Goal: Transaction & Acquisition: Purchase product/service

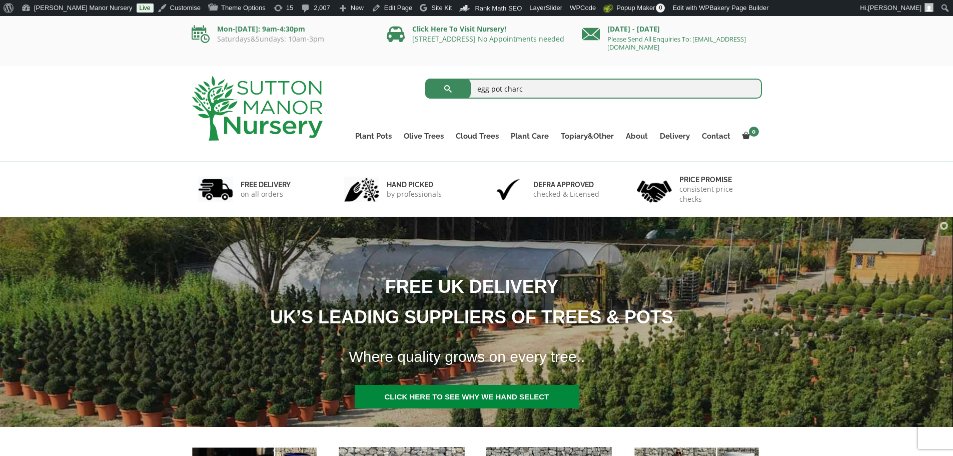
type input "egg pot charc"
click at [425, 79] on button "submit" at bounding box center [448, 89] width 46 height 20
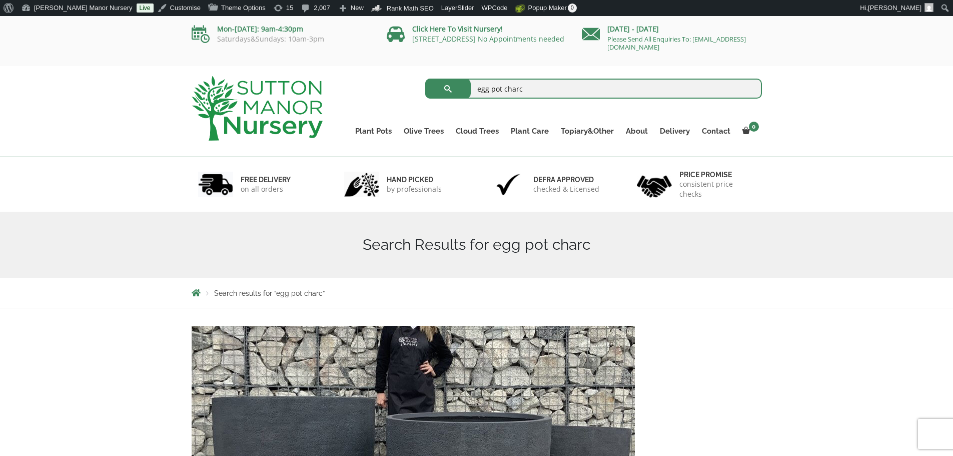
click at [294, 95] on img at bounding box center [257, 108] width 131 height 65
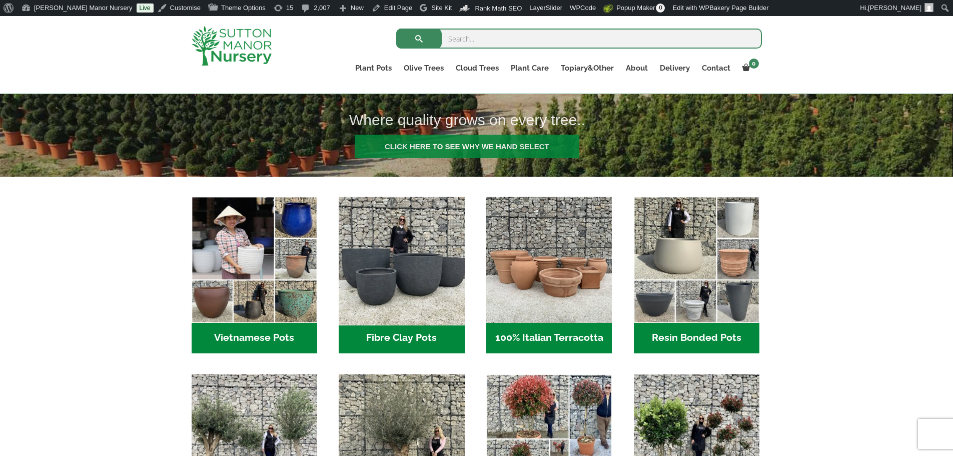
click at [410, 261] on img "Visit product category Fibre Clay Pots" at bounding box center [402, 260] width 132 height 132
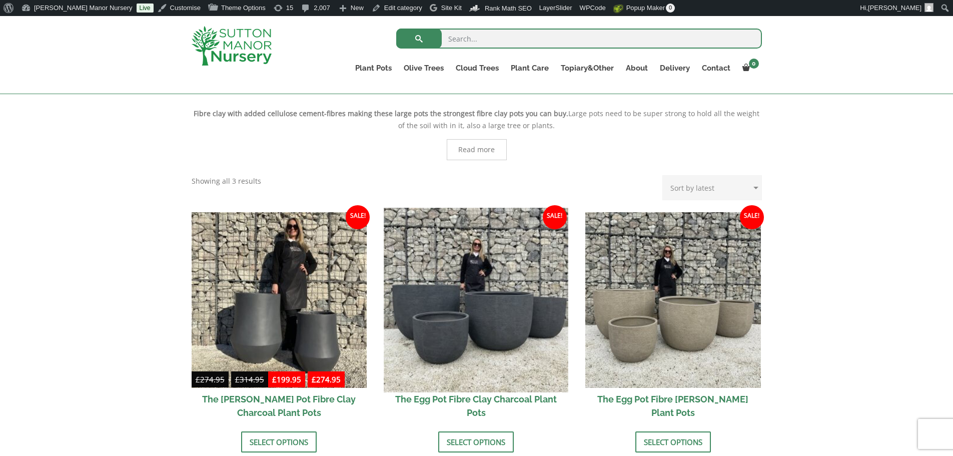
scroll to position [300, 0]
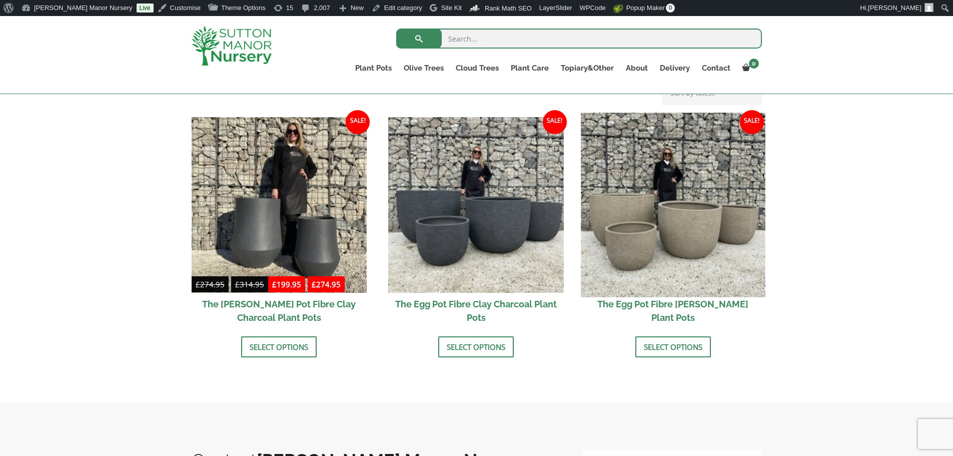
click at [653, 219] on img at bounding box center [673, 205] width 184 height 184
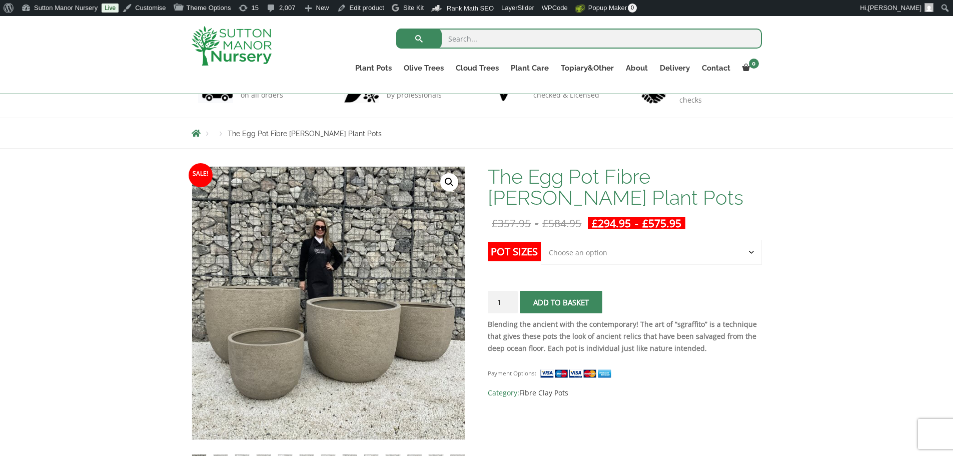
scroll to position [100, 0]
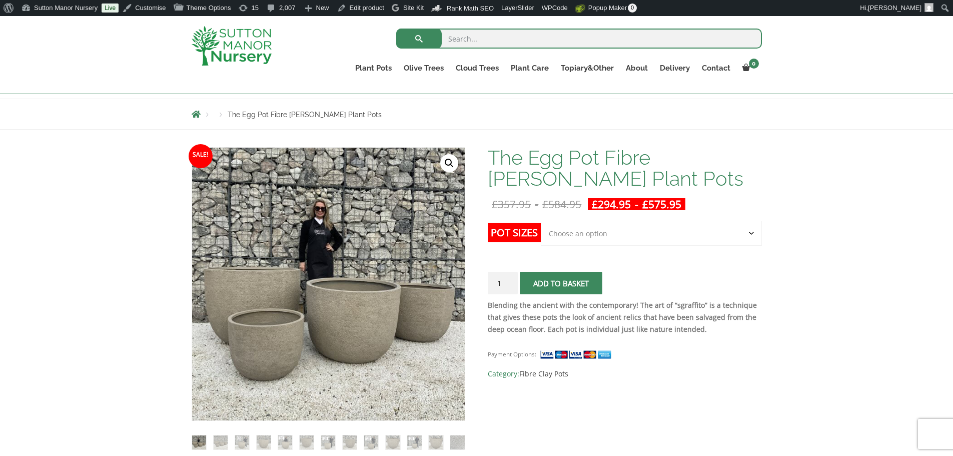
click at [560, 241] on select "Choose an option Click here to buy the 5th To Largest Pot In The Picture Click …" at bounding box center [651, 233] width 221 height 25
click at [541, 221] on select "Choose an option Click here to buy the 5th To Largest Pot In The Picture Click …" at bounding box center [651, 233] width 221 height 25
select select "Click here to buy the 2nd To Largest Pot In The Picture"
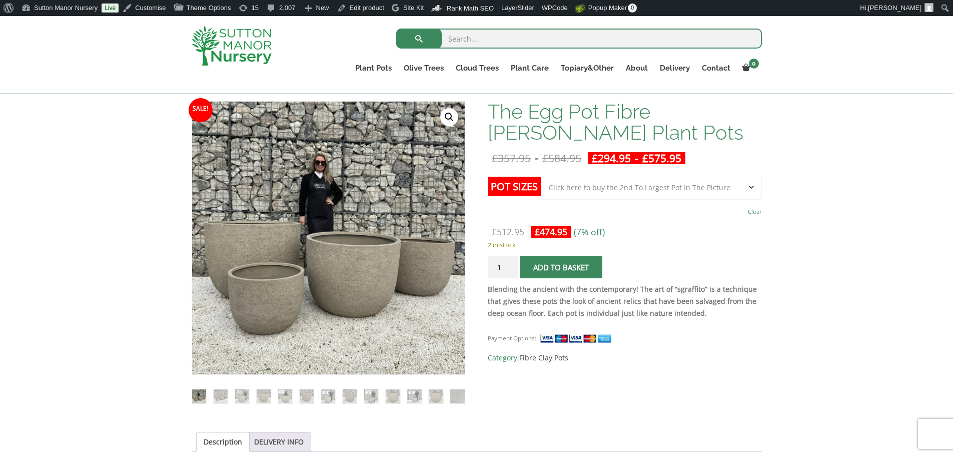
scroll to position [50, 0]
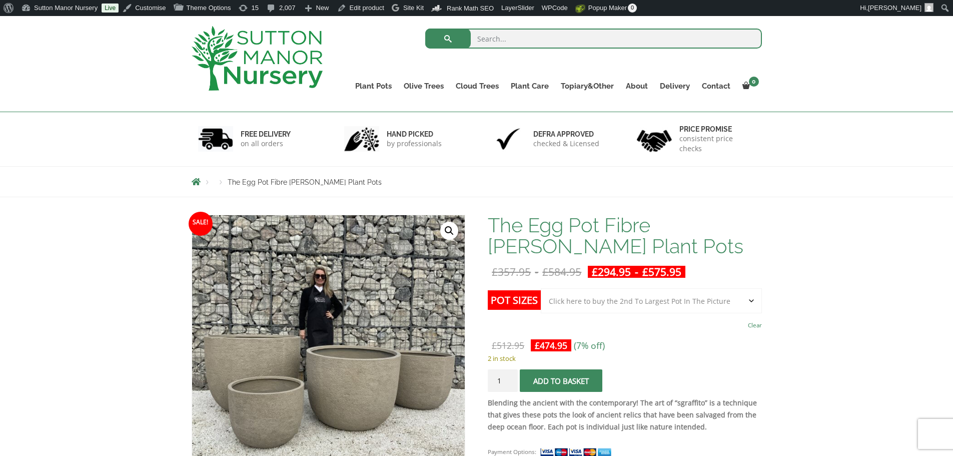
click at [647, 304] on select "Choose an option Click here to buy the 5th To Largest Pot In The Picture Click …" at bounding box center [651, 300] width 221 height 25
click at [541, 288] on select "Choose an option Click here to buy the 5th To Largest Pot In The Picture Click …" at bounding box center [651, 300] width 221 height 25
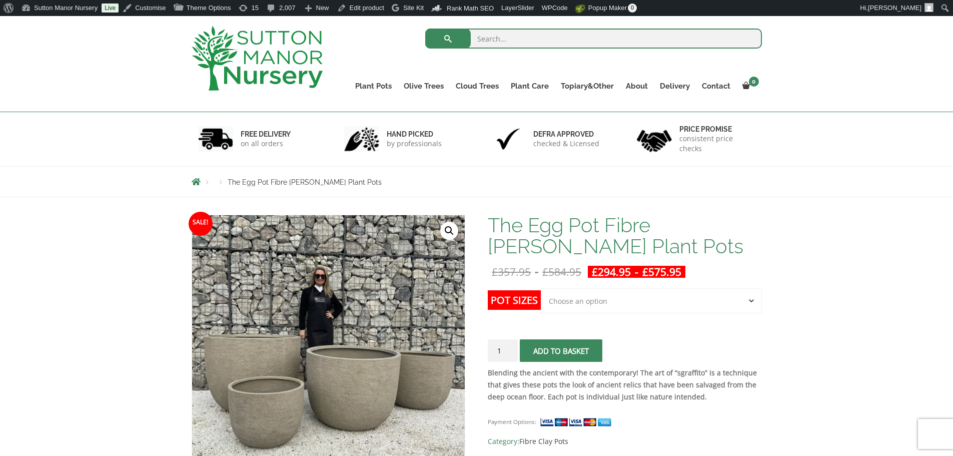
click at [653, 306] on select "Choose an option Click here to buy the 5th To Largest Pot In The Picture Click …" at bounding box center [651, 300] width 221 height 25
click at [541, 288] on select "Choose an option Click here to buy the 5th To Largest Pot In The Picture Click …" at bounding box center [651, 300] width 221 height 25
select select "Click here to buy the 2nd To Largest Pot In The Picture"
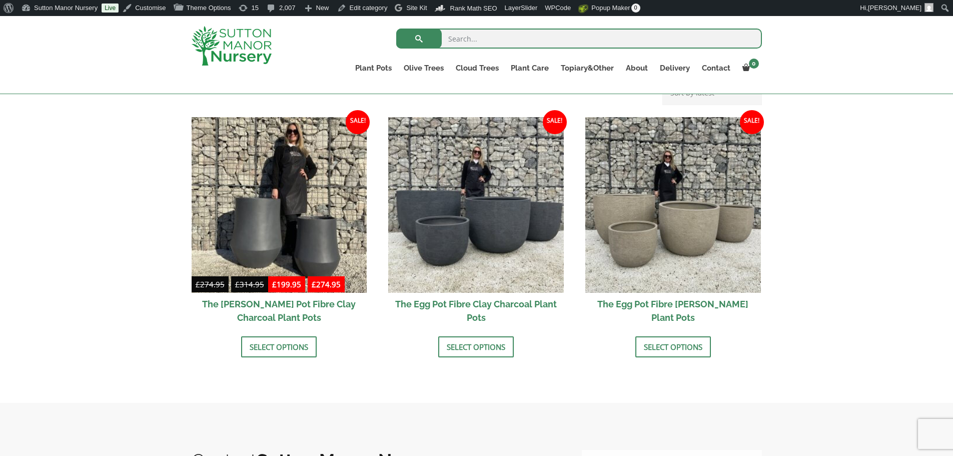
click at [476, 32] on input "search" at bounding box center [579, 39] width 366 height 20
type input "egg pot"
click at [396, 29] on button "submit" at bounding box center [419, 39] width 46 height 20
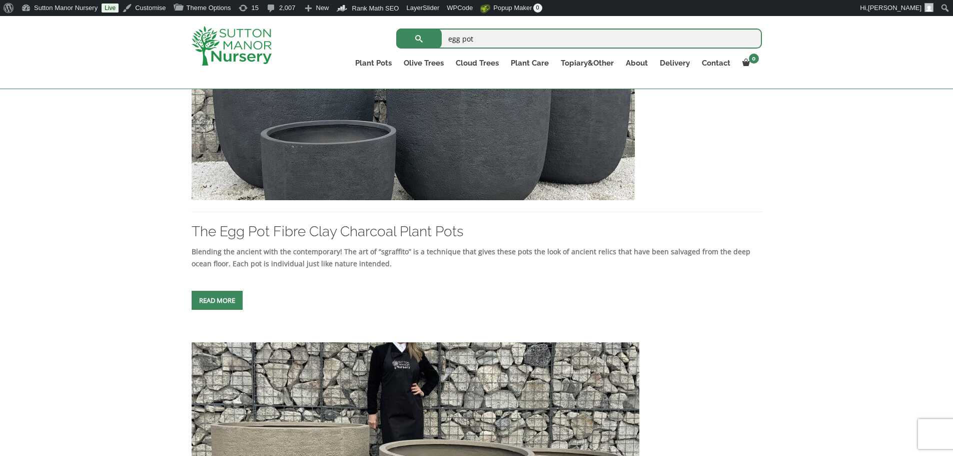
scroll to position [250, 0]
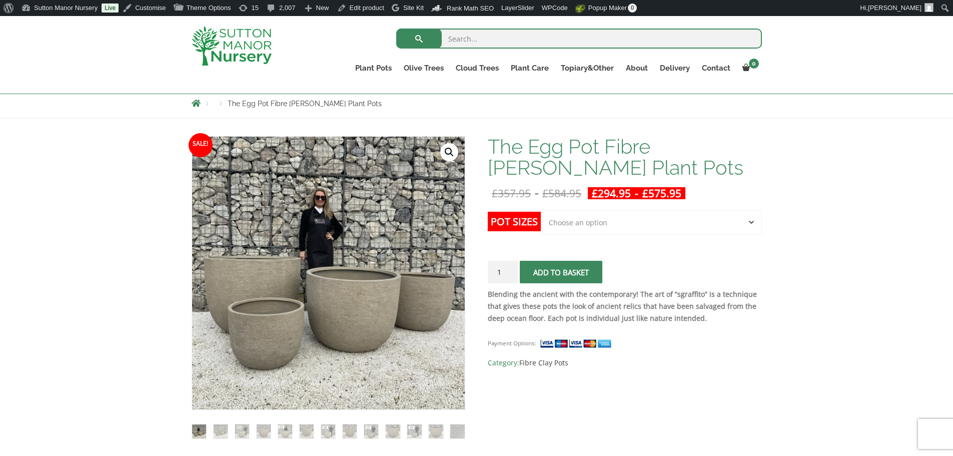
scroll to position [150, 0]
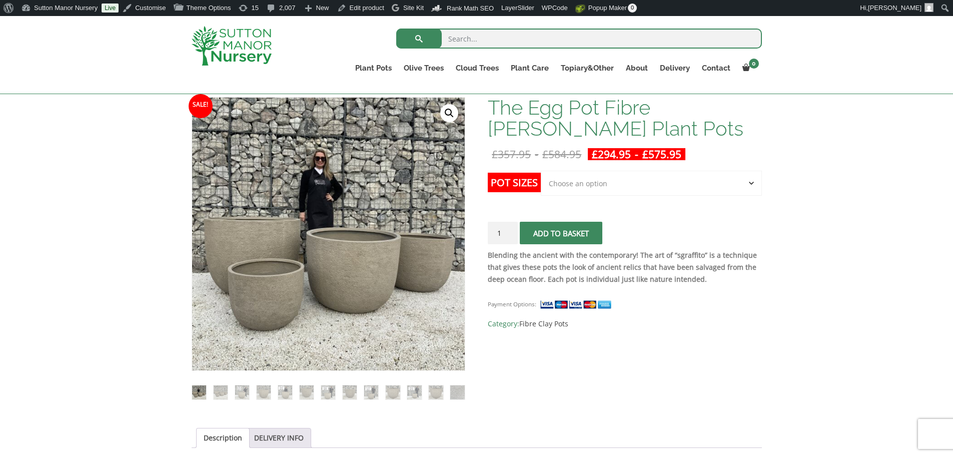
click at [629, 180] on select "Choose an option Click here to buy the 5th To Largest Pot In The Picture Click …" at bounding box center [651, 183] width 221 height 25
click at [541, 171] on select "Choose an option Click here to buy the 5th To Largest Pot In The Picture Click …" at bounding box center [651, 183] width 221 height 25
select select "Click here to buy the 2nd To Largest Pot In The Picture"
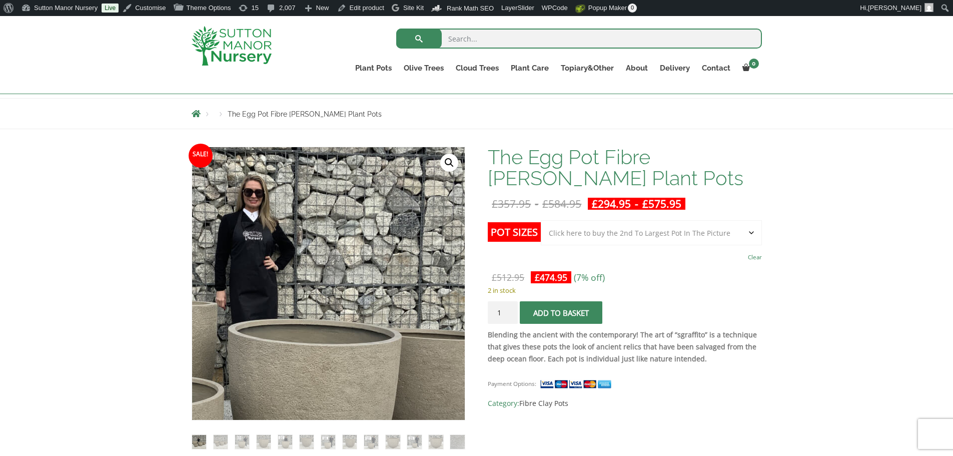
scroll to position [100, 0]
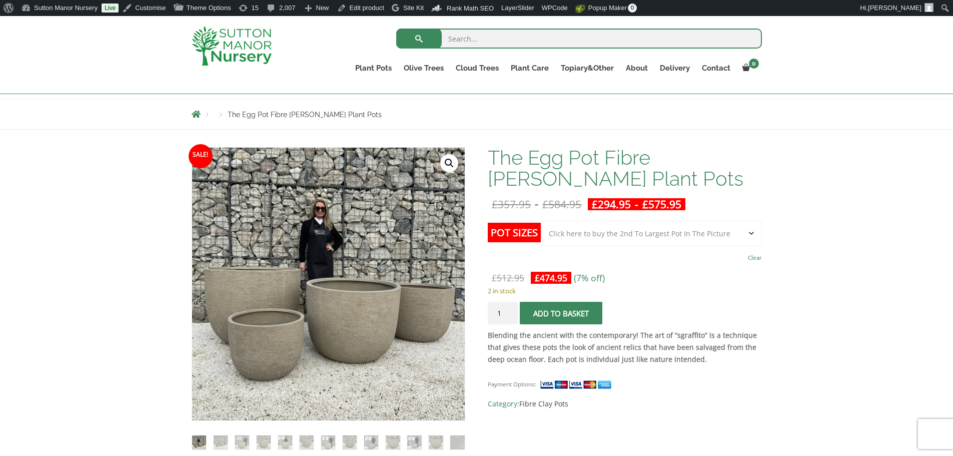
click at [631, 240] on select "Choose an option Click here to buy the 5th To Largest Pot In The Picture Click …" at bounding box center [651, 233] width 221 height 25
click at [686, 308] on div "The Egg Pot Fibre Clay Champagne Plant Pots quantity 1 Add to basket" at bounding box center [625, 313] width 274 height 23
click at [651, 229] on select "Choose an option Click here to buy the 5th To Largest Pot In The Picture Click …" at bounding box center [651, 233] width 221 height 25
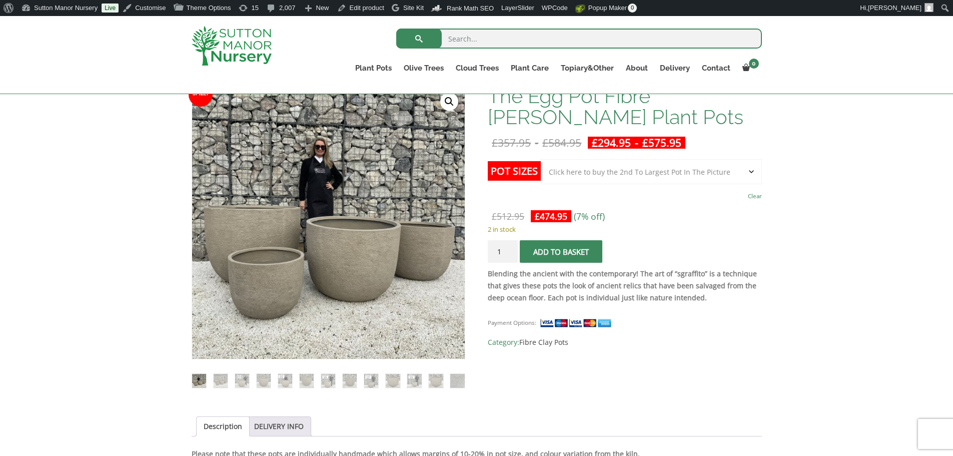
scroll to position [50, 0]
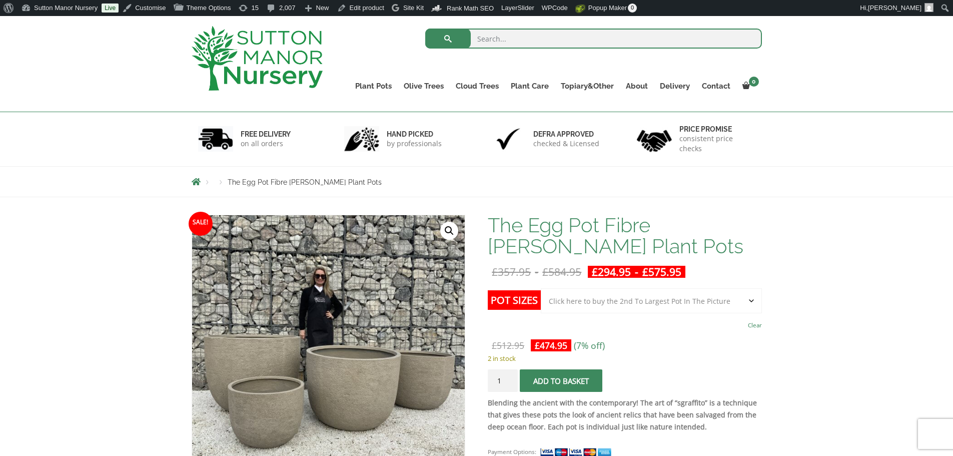
click at [641, 291] on select "Choose an option Click here to buy the 5th To Largest Pot In The Picture Click …" at bounding box center [651, 300] width 221 height 25
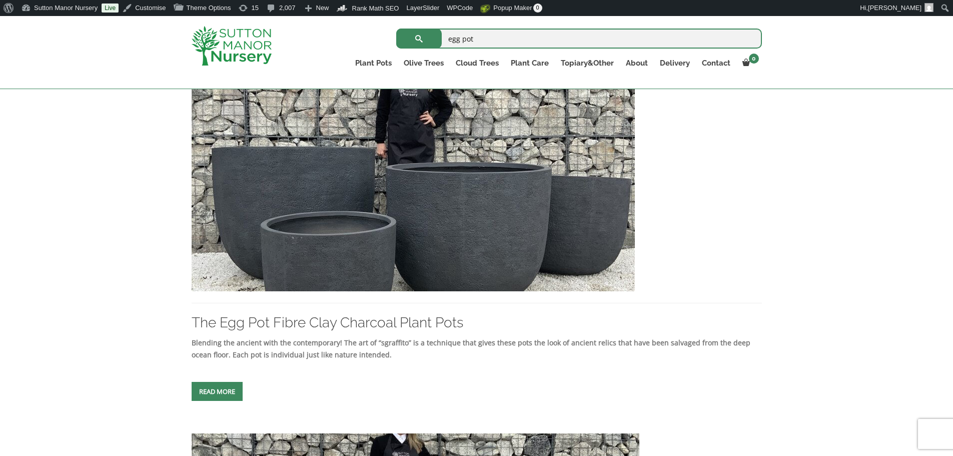
scroll to position [250, 0]
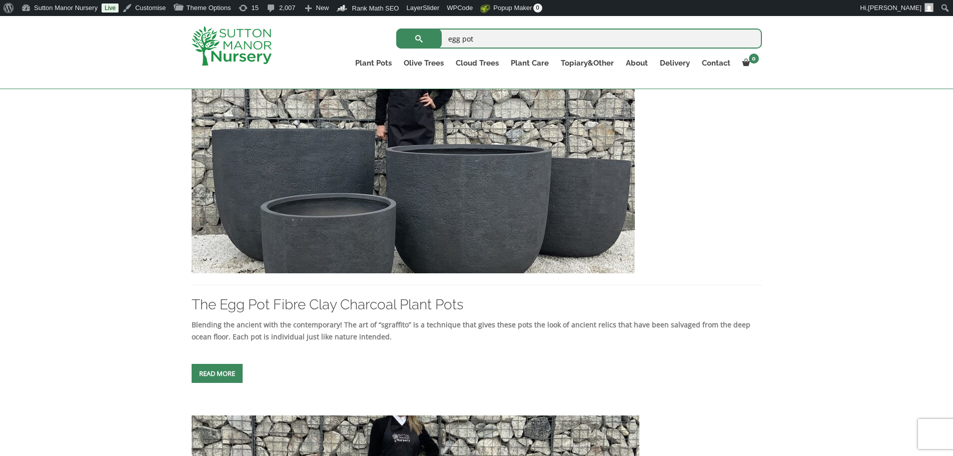
click at [445, 259] on img at bounding box center [413, 165] width 443 height 215
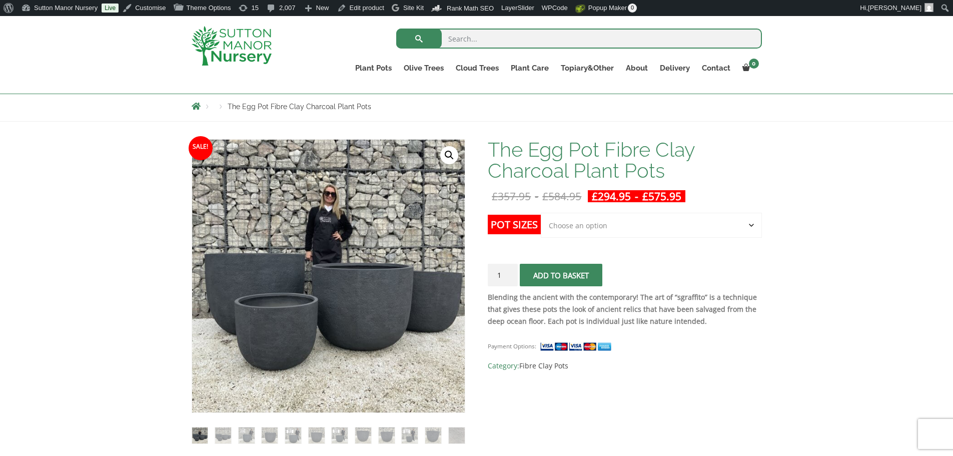
scroll to position [150, 0]
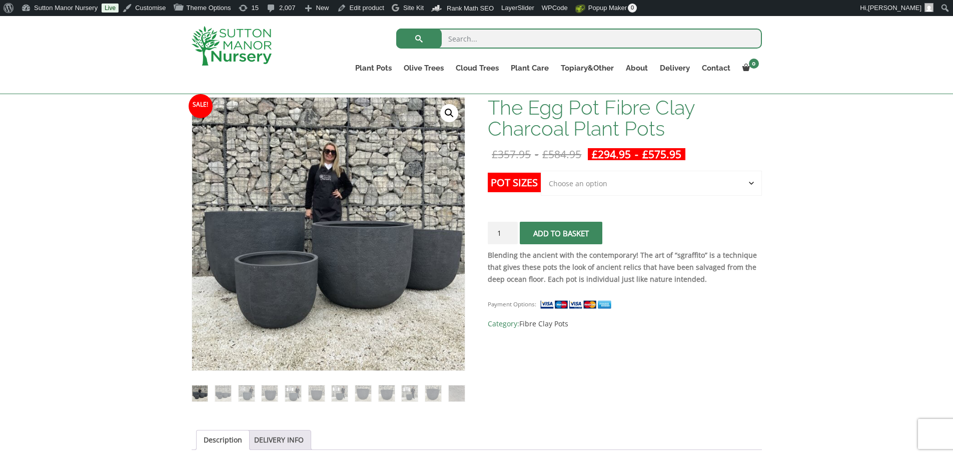
click at [666, 184] on select "Choose an option Click here to buy the 5th To Largest Pot In The Picture Click …" at bounding box center [651, 183] width 221 height 25
click at [541, 171] on select "Choose an option Click here to buy the 5th To Largest Pot In The Picture Click …" at bounding box center [651, 183] width 221 height 25
select select "Click here to buy the 3rd To Largest Pot In The Picture"
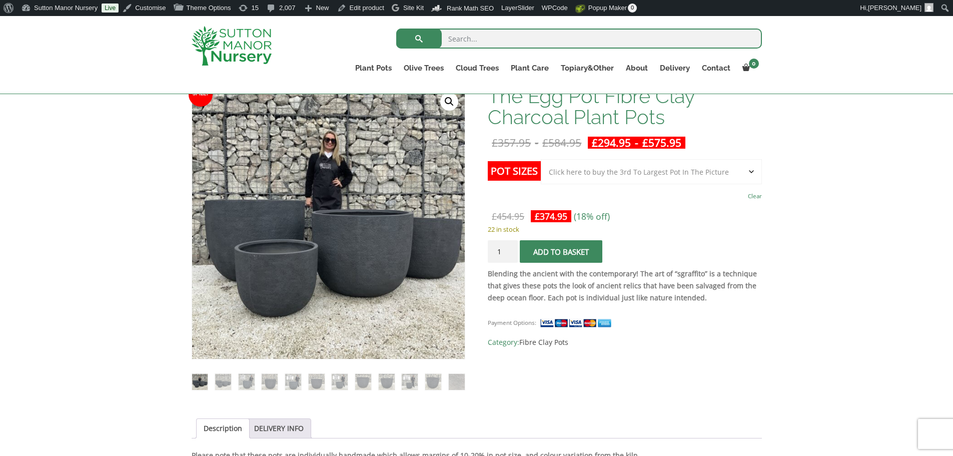
scroll to position [100, 0]
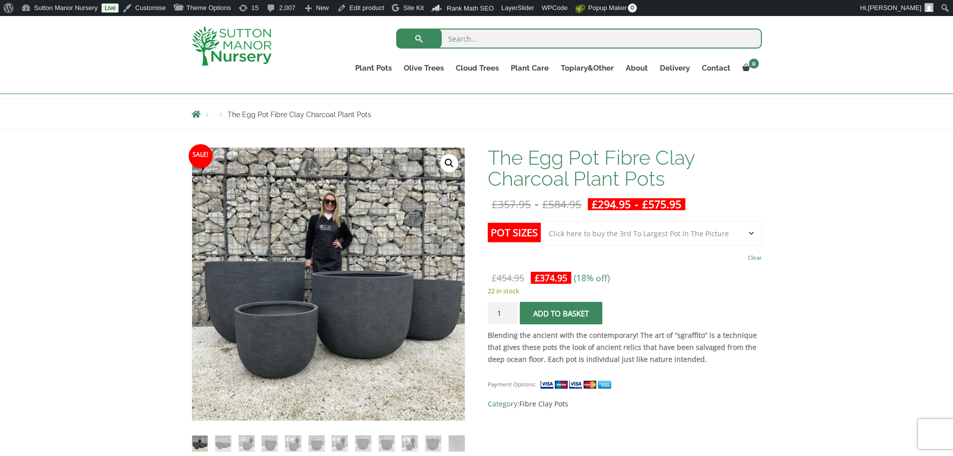
click at [661, 232] on select "Choose an option Click here to buy the 5th To Largest Pot In The Picture Click …" at bounding box center [651, 233] width 221 height 25
click at [730, 371] on div "Payment Options: SKU: N/A Category: Fibre Clay Pots" at bounding box center [625, 390] width 274 height 40
click at [579, 235] on select "Choose an option Click here to buy the 5th To Largest Pot In The Picture Click …" at bounding box center [651, 233] width 221 height 25
click at [616, 247] on td "Choose an option Click here to buy the 5th To Largest Pot In The Picture Click …" at bounding box center [651, 243] width 221 height 44
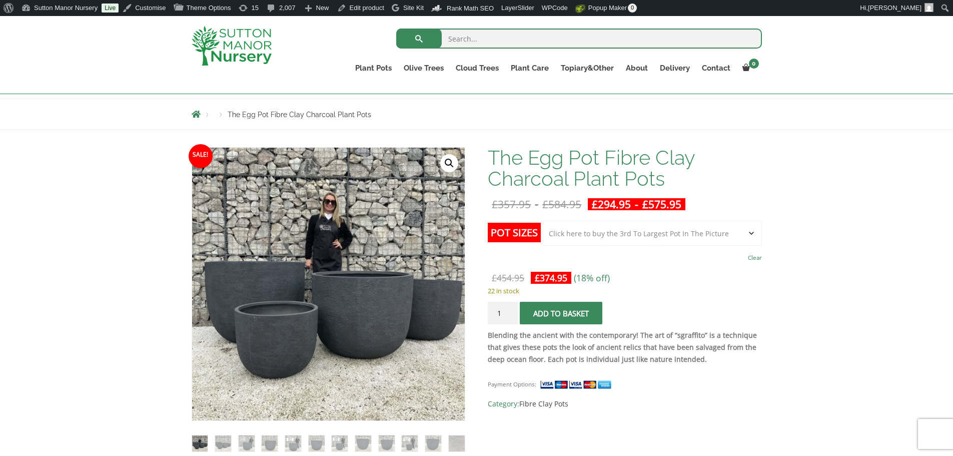
click at [627, 239] on select "Choose an option Click here to buy the 5th To Largest Pot In The Picture Click …" at bounding box center [651, 233] width 221 height 25
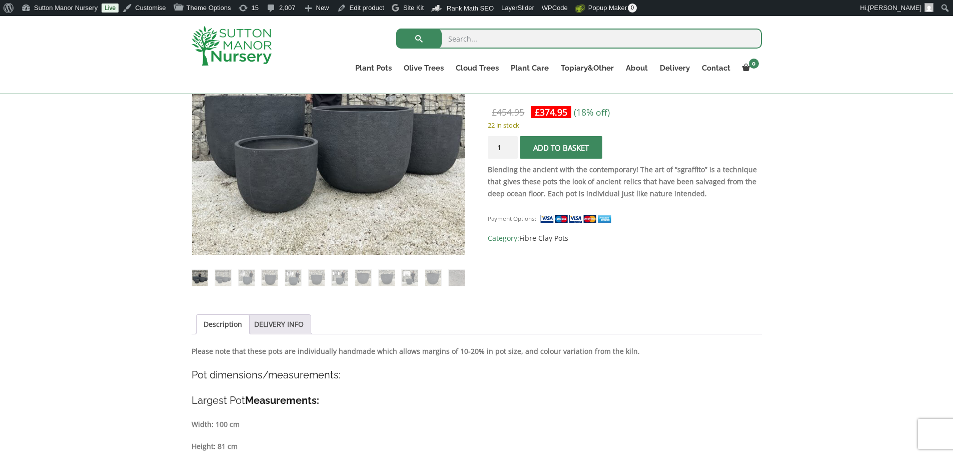
scroll to position [50, 0]
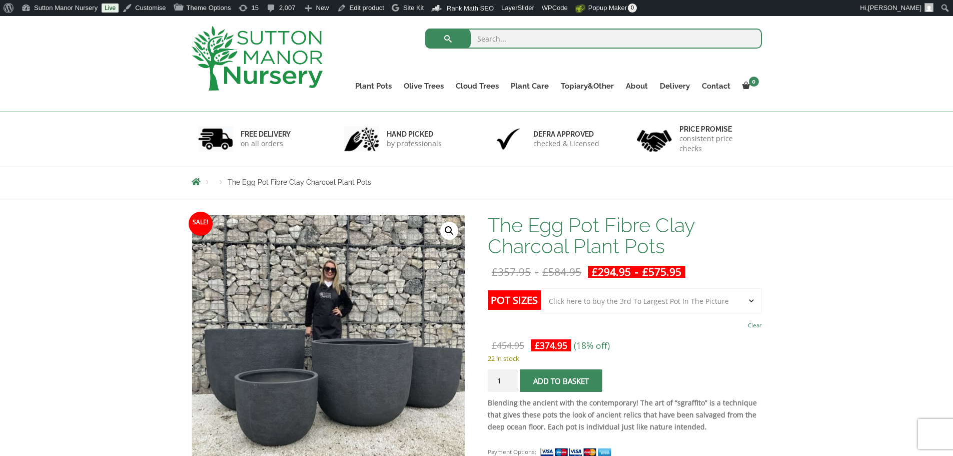
click at [717, 306] on select "Choose an option Click here to buy the 5th To Largest Pot In The Picture Click …" at bounding box center [651, 300] width 221 height 25
click at [541, 288] on select "Choose an option Click here to buy the 5th To Largest Pot In The Picture Click …" at bounding box center [651, 300] width 221 height 25
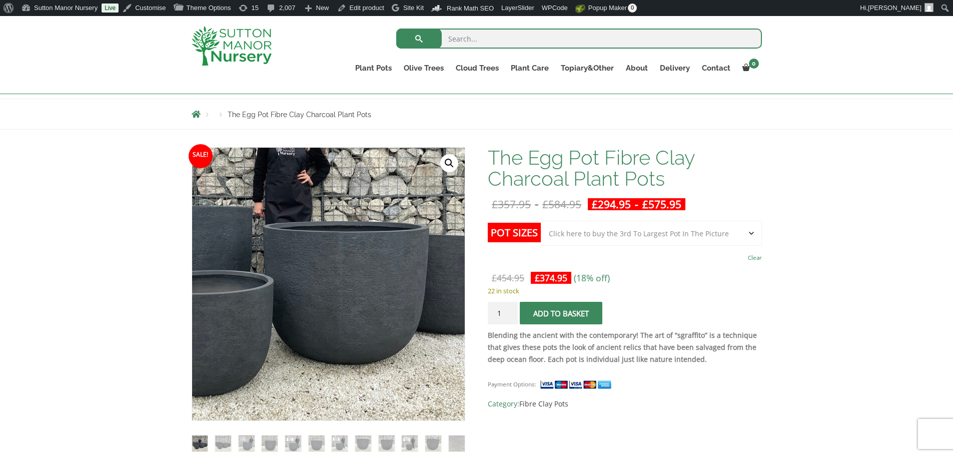
scroll to position [150, 0]
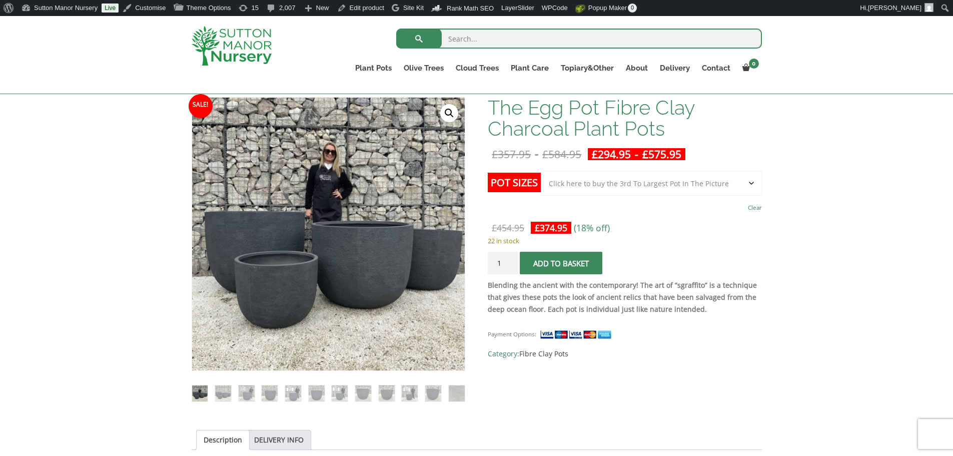
click at [254, 50] on img at bounding box center [232, 46] width 80 height 40
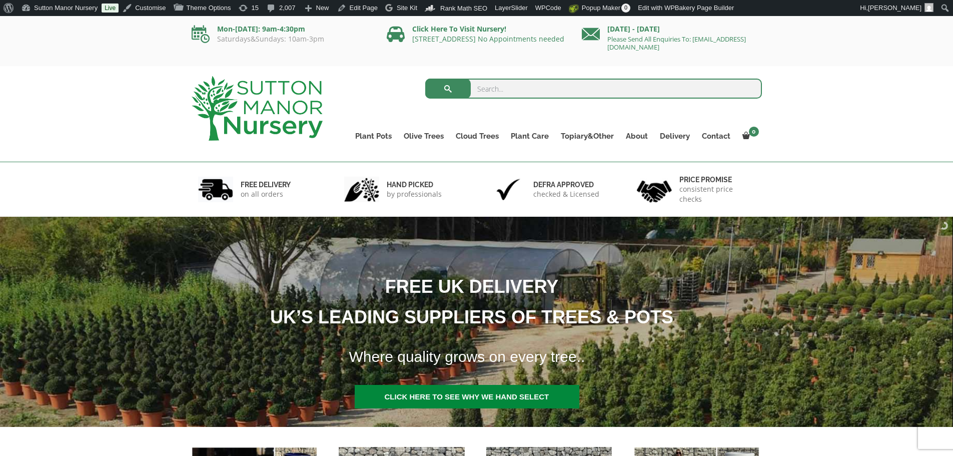
click at [317, 111] on img at bounding box center [257, 108] width 131 height 65
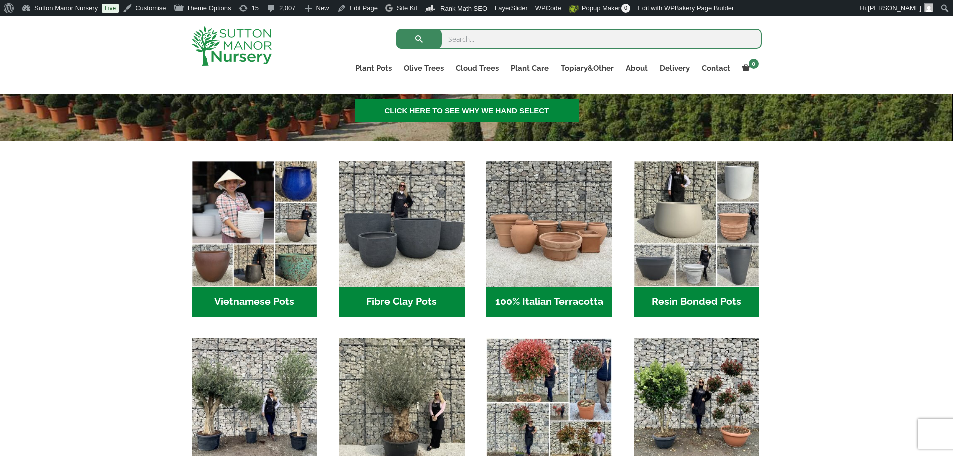
scroll to position [250, 0]
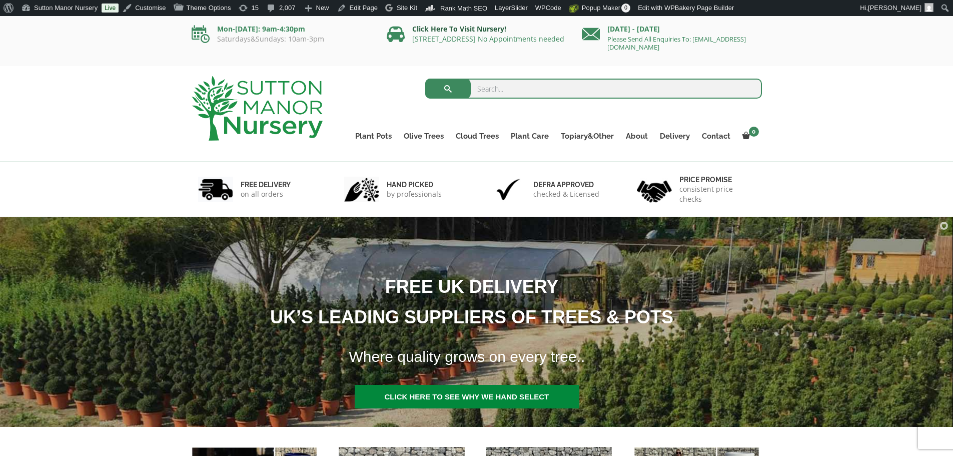
click at [464, 29] on link "Click Here To Visit Nursery!" at bounding box center [459, 29] width 94 height 10
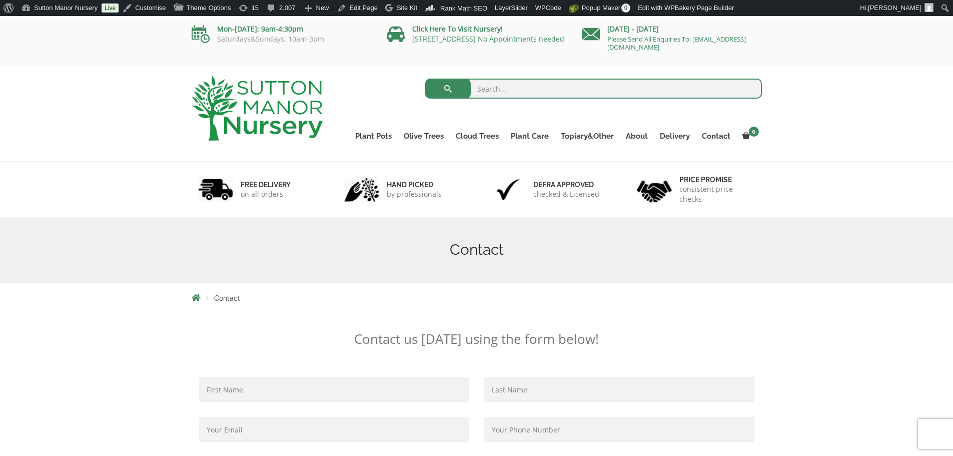
click at [511, 85] on input "search" at bounding box center [593, 89] width 337 height 20
drag, startPoint x: 325, startPoint y: 106, endPoint x: 318, endPoint y: 107, distance: 7.2
click at [322, 107] on div at bounding box center [257, 108] width 147 height 85
click at [317, 107] on img at bounding box center [257, 108] width 131 height 65
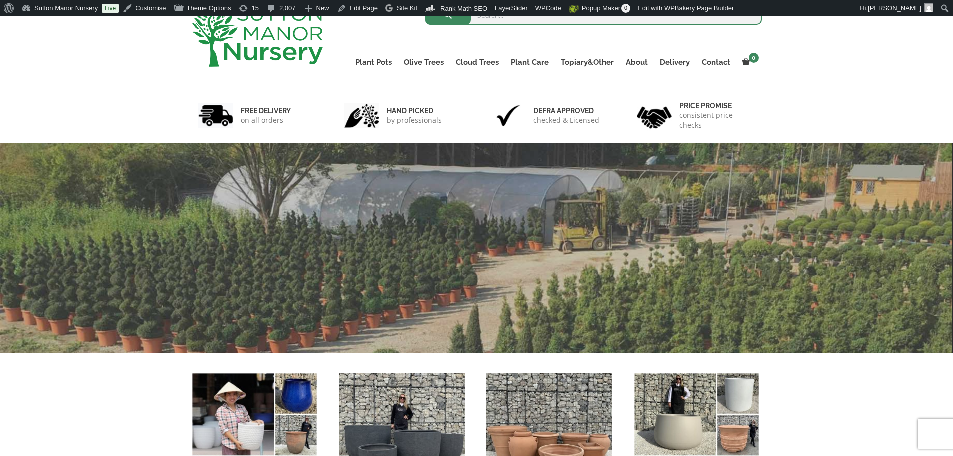
scroll to position [150, 0]
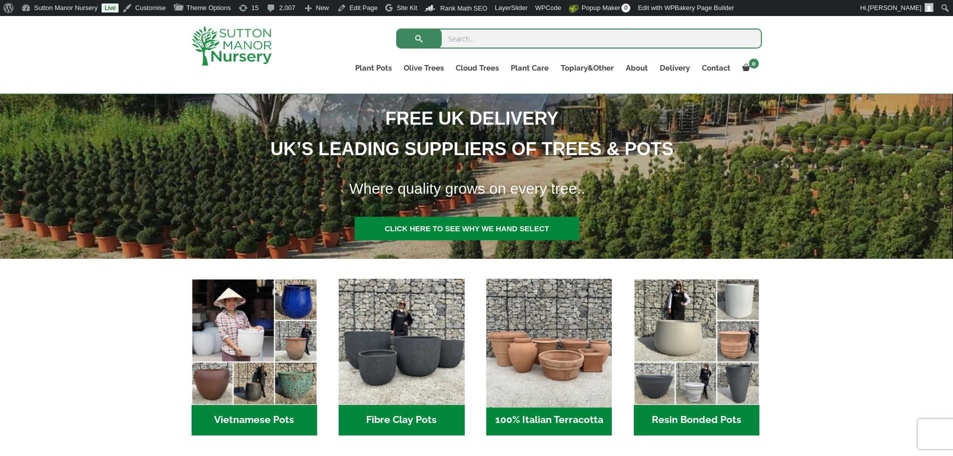
click at [522, 323] on img "Visit product category 100% Italian Terracotta" at bounding box center [549, 342] width 132 height 132
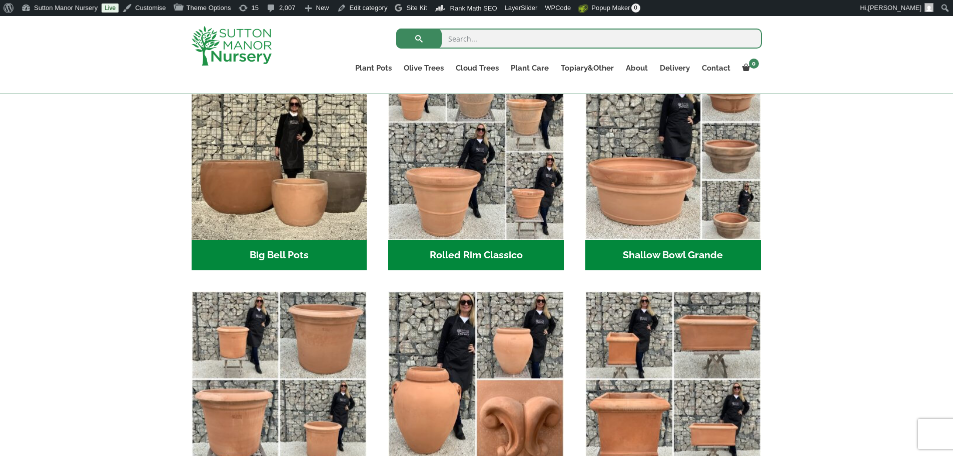
scroll to position [350, 0]
click at [464, 38] on input "search" at bounding box center [579, 39] width 366 height 20
type input "millan pot 65"
click at [396, 29] on button "submit" at bounding box center [419, 39] width 46 height 20
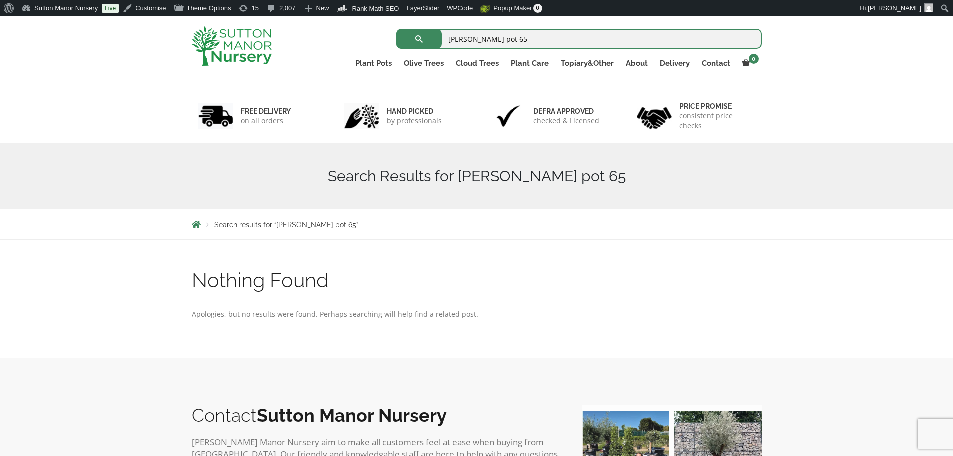
scroll to position [50, 0]
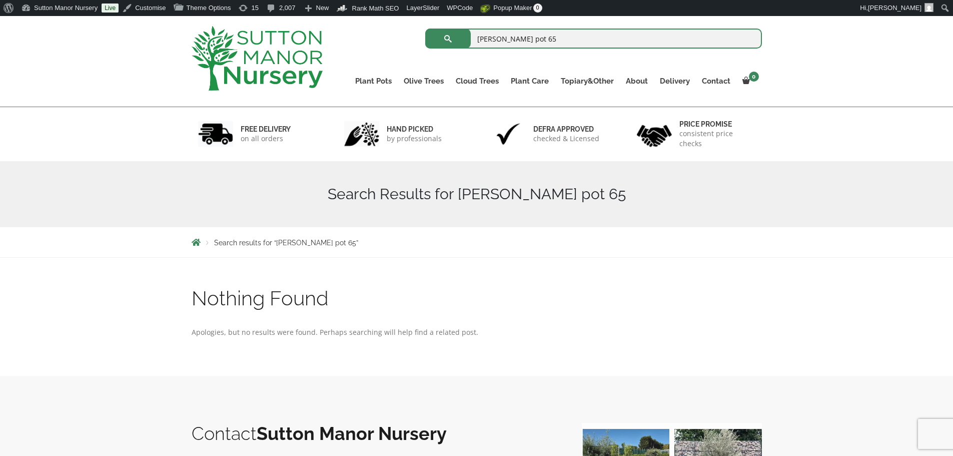
click at [490, 37] on input "[PERSON_NAME] pot 65" at bounding box center [593, 39] width 337 height 20
type input "milan pot 65"
click at [425, 29] on button "submit" at bounding box center [448, 39] width 46 height 20
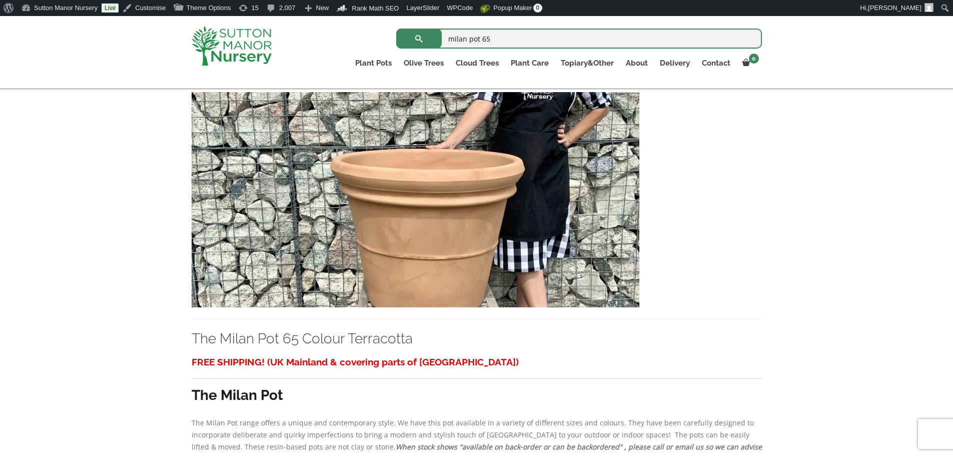
scroll to position [700, 0]
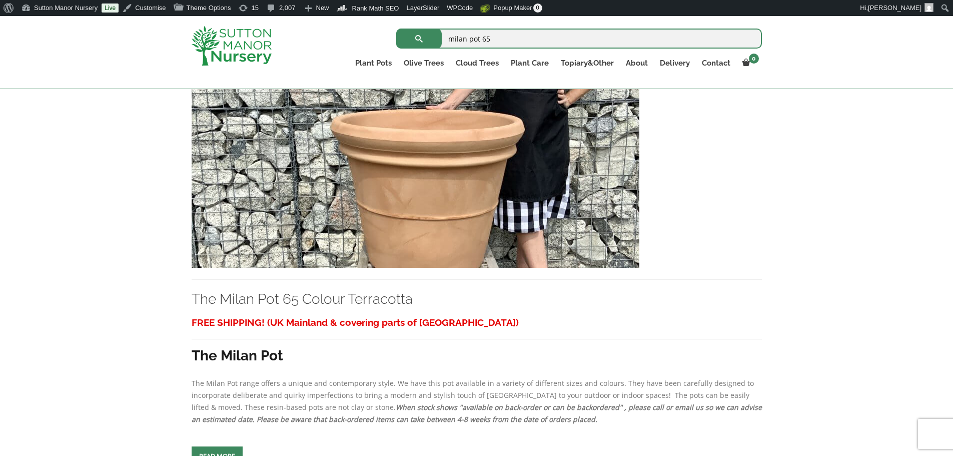
click at [408, 232] on img at bounding box center [416, 160] width 448 height 215
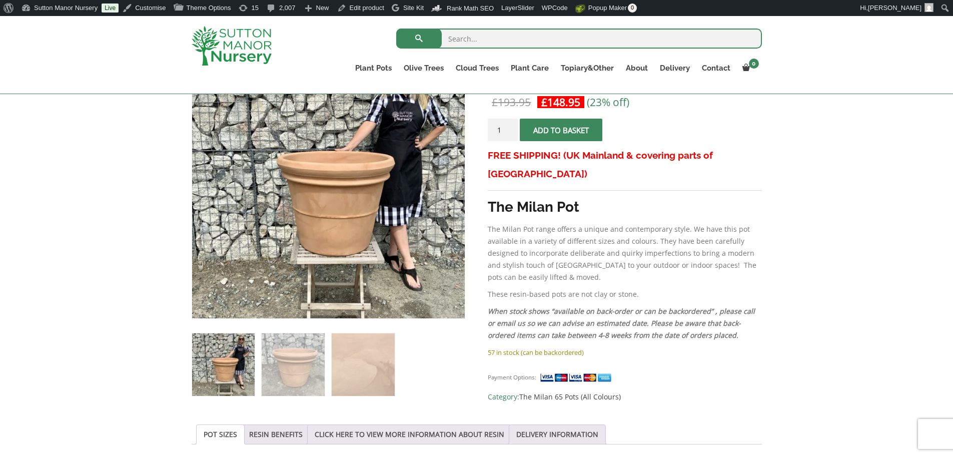
scroll to position [200, 0]
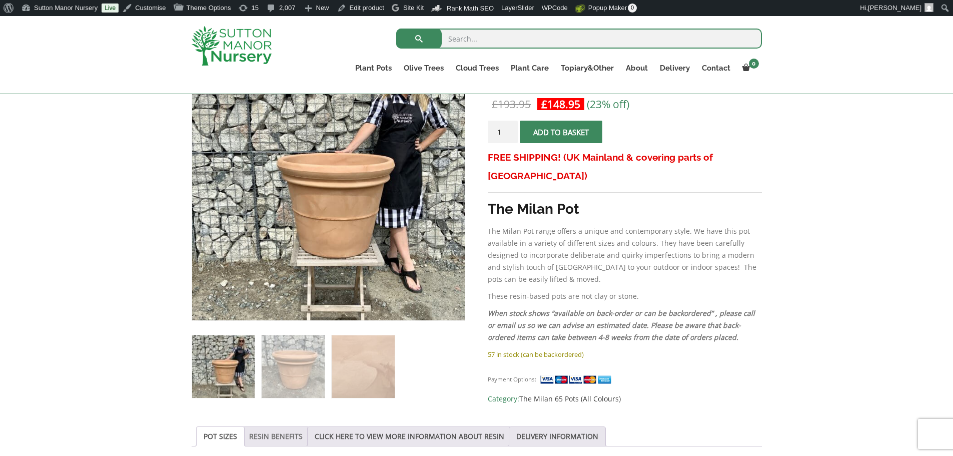
click at [272, 433] on link "RESIN BENEFITS" at bounding box center [276, 436] width 54 height 19
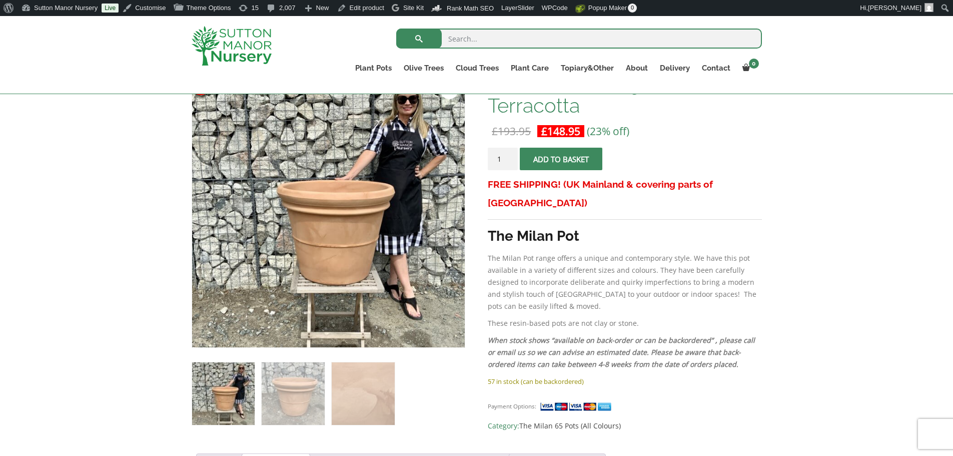
scroll to position [150, 0]
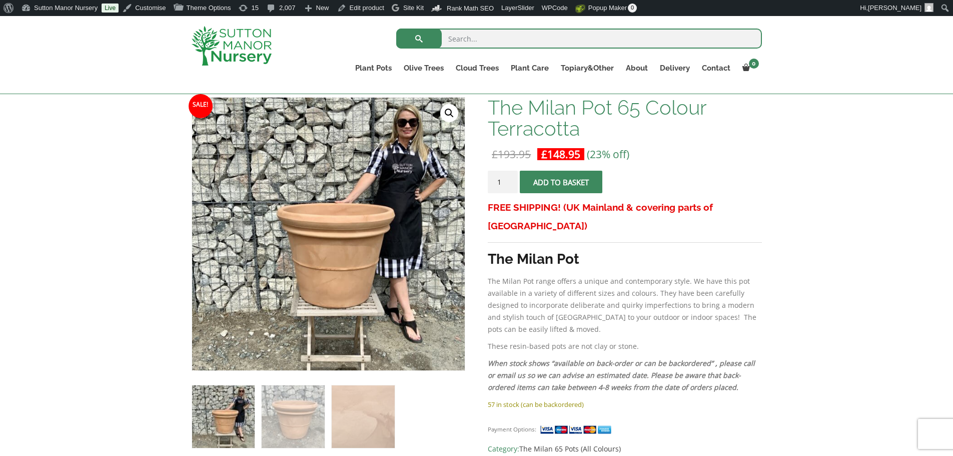
click at [580, 175] on button "Add to basket" at bounding box center [561, 182] width 83 height 23
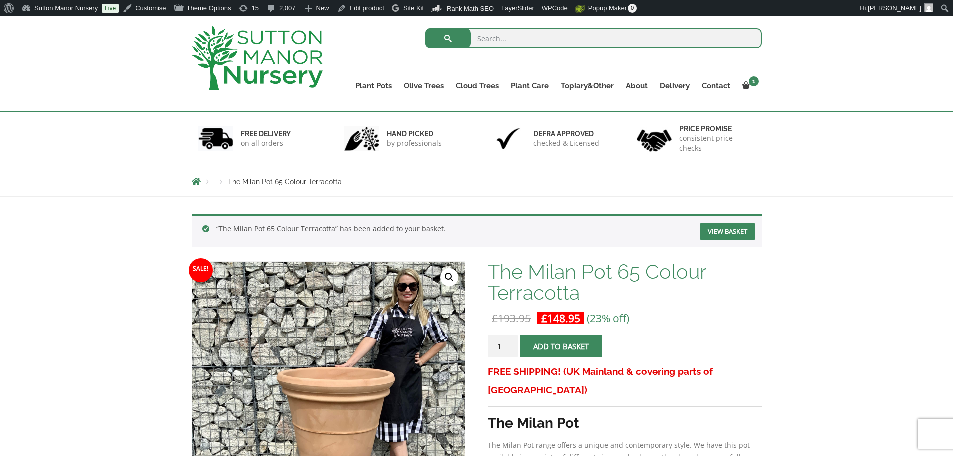
scroll to position [50, 0]
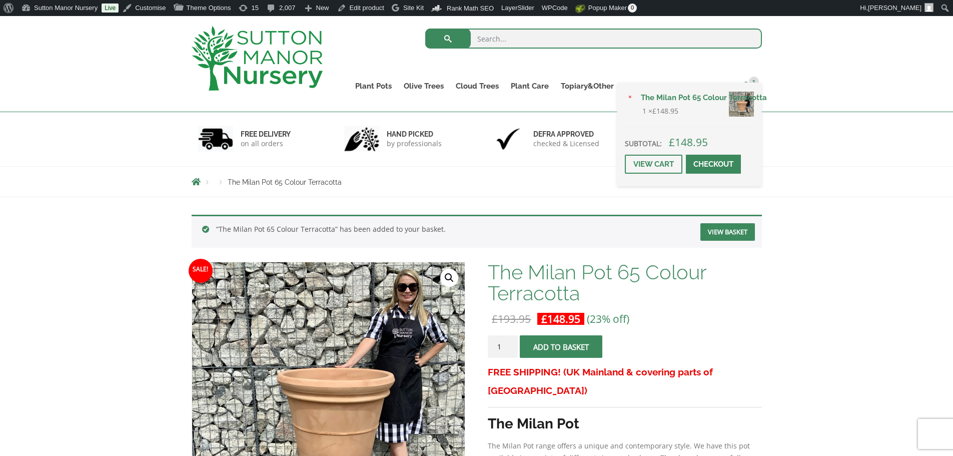
click at [750, 82] on span "1" at bounding box center [754, 82] width 10 height 10
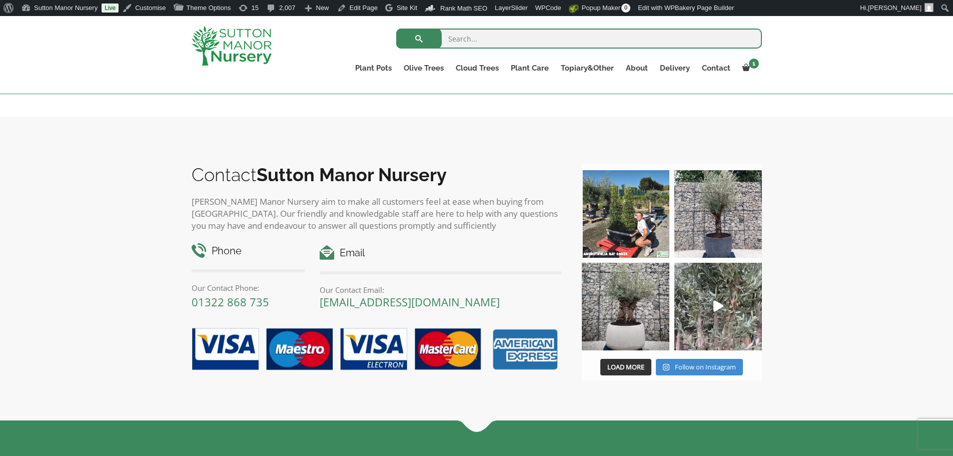
scroll to position [600, 0]
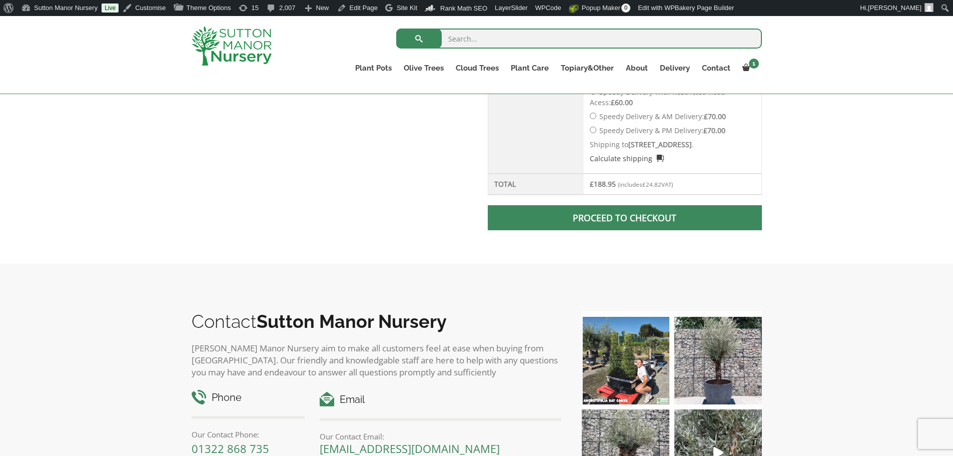
click at [625, 218] on span at bounding box center [625, 218] width 0 height 0
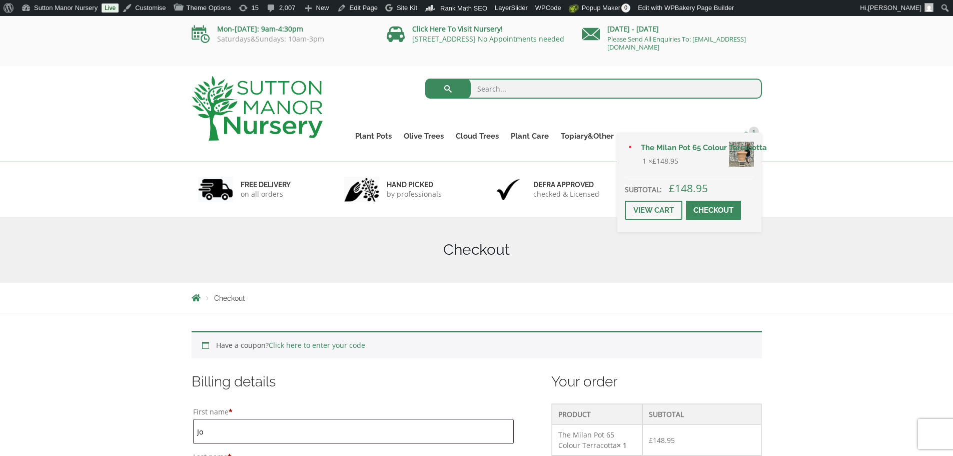
click at [741, 132] on link "1" at bounding box center [749, 136] width 26 height 14
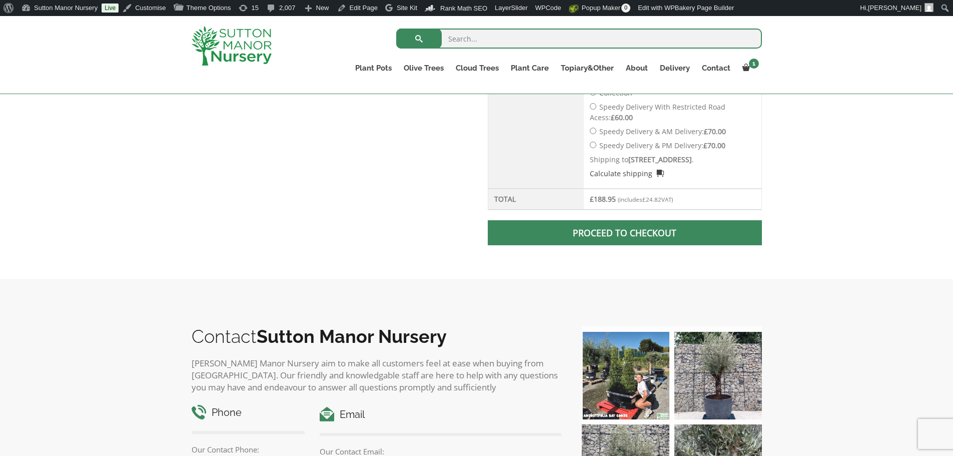
scroll to position [494, 0]
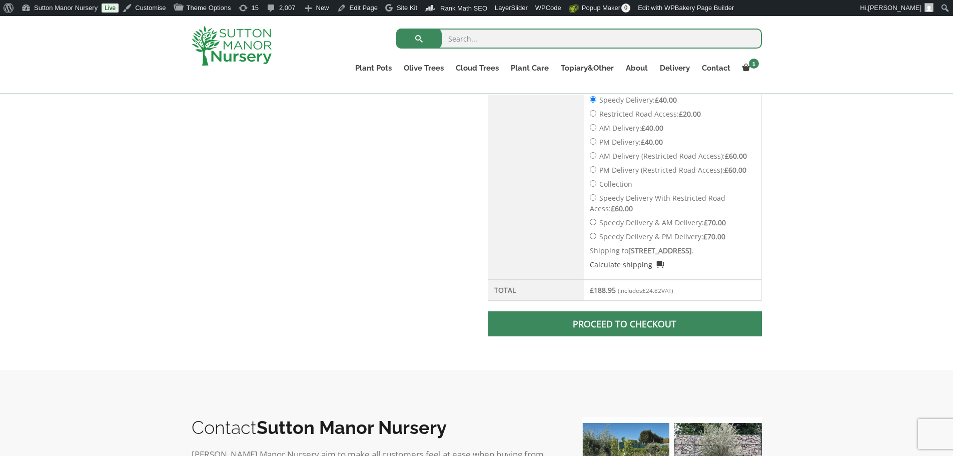
click at [625, 324] on span at bounding box center [625, 324] width 0 height 0
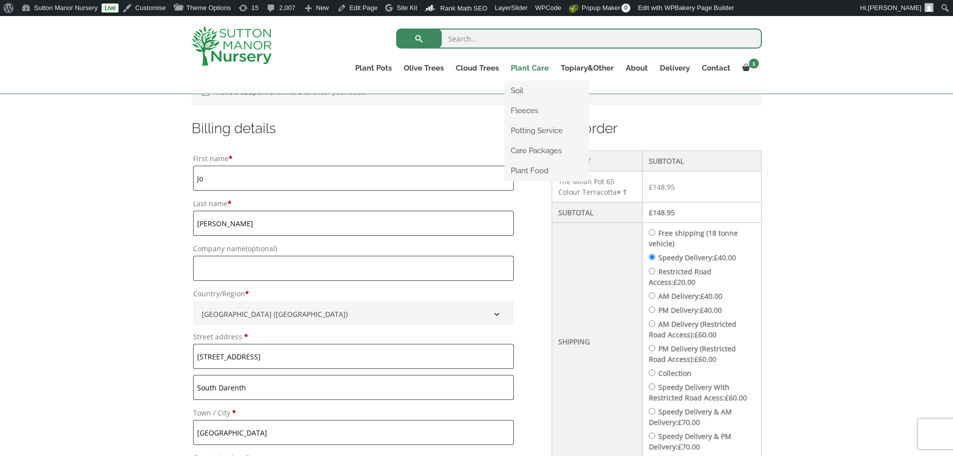
scroll to position [132, 0]
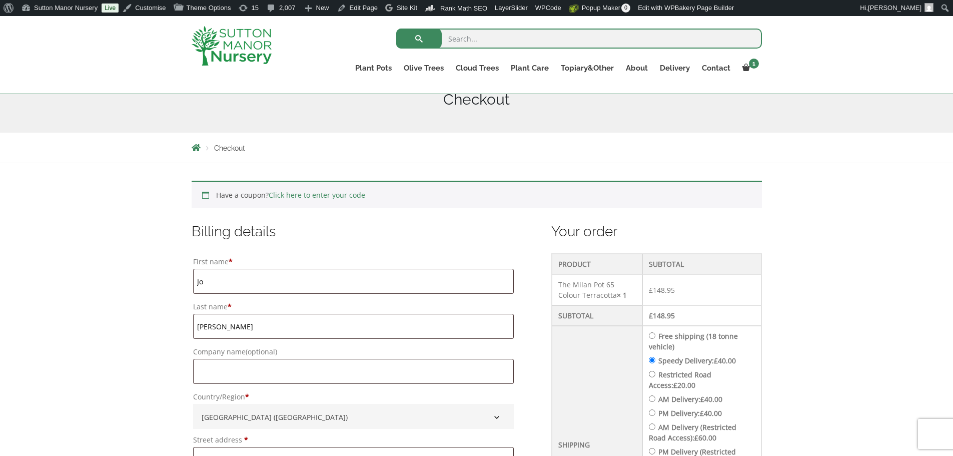
click at [269, 39] on img at bounding box center [232, 46] width 80 height 40
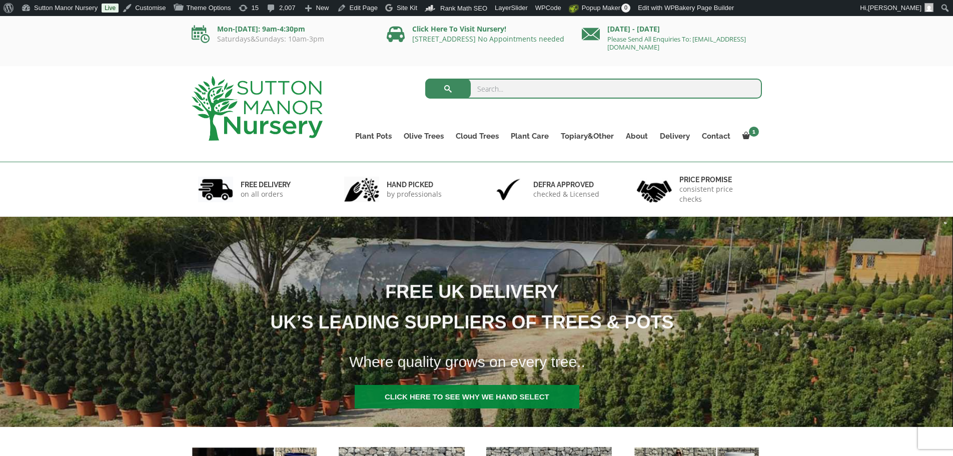
click at [490, 93] on input "search" at bounding box center [593, 89] width 337 height 20
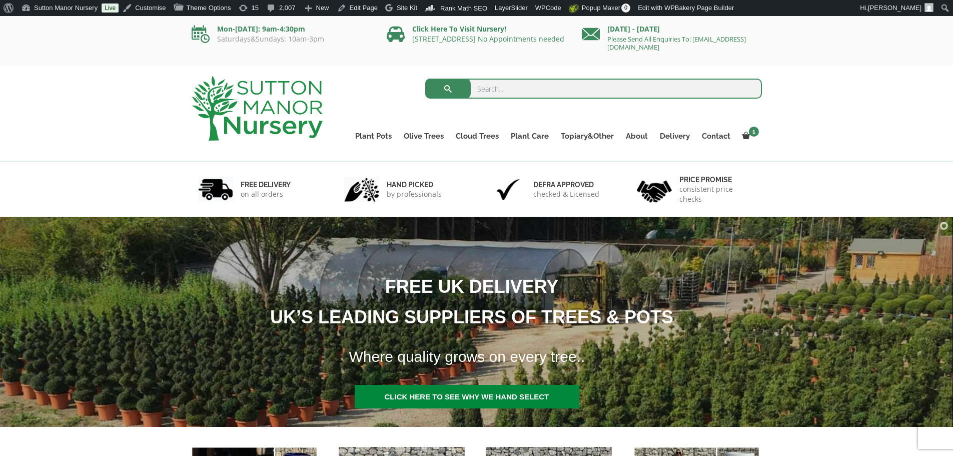
click at [499, 88] on input "search" at bounding box center [593, 89] width 337 height 20
click at [445, 60] on div "Mon-[DATE]: 9am-4:30pm Saturdays&Sundays: 10am-3pm Click Here To Visit Nursery!…" at bounding box center [476, 41] width 953 height 50
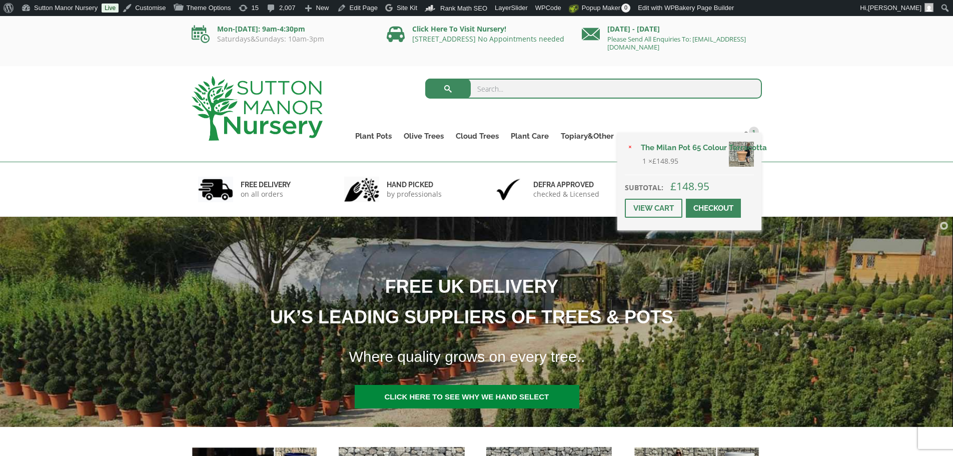
click at [740, 137] on div "× The Milan Pot 65 Colour Terracotta 1 × £ 148.95 Subtotal: £ 148.95 View cart …" at bounding box center [689, 182] width 144 height 98
click at [675, 210] on link "View cart" at bounding box center [654, 208] width 58 height 19
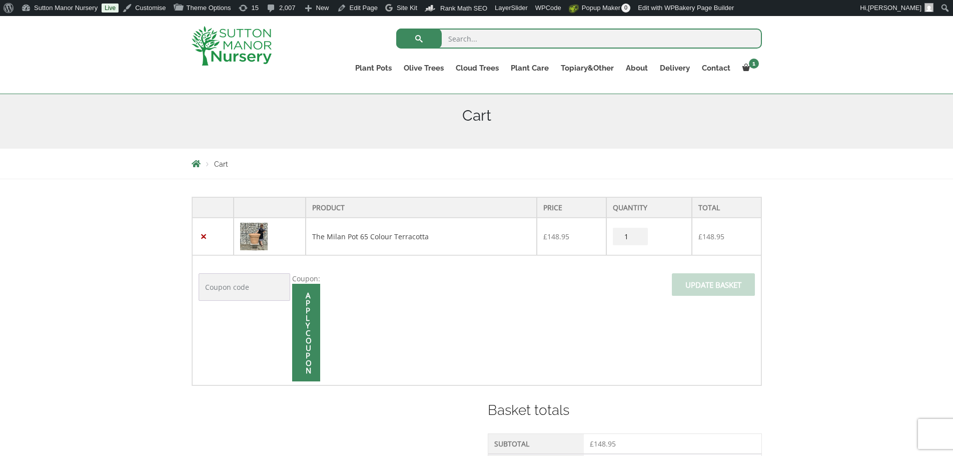
scroll to position [119, 0]
click at [202, 235] on link "×" at bounding box center [204, 234] width 11 height 11
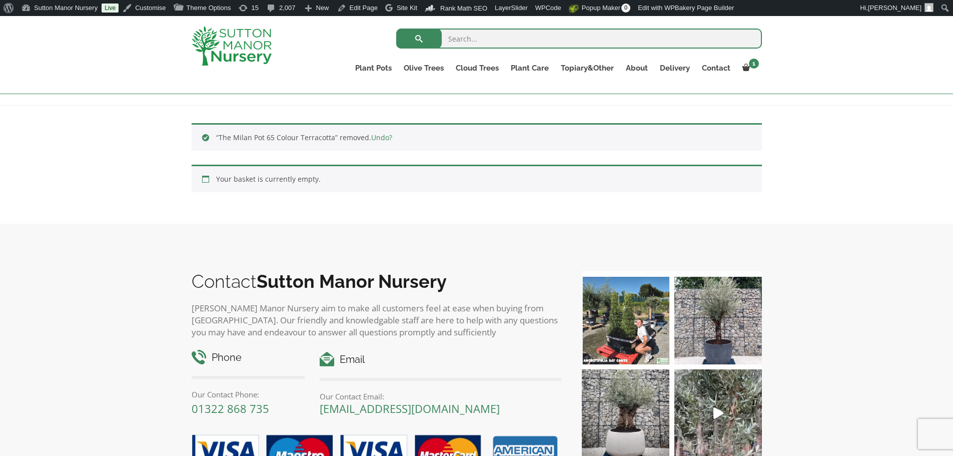
scroll to position [113, 0]
